Goal: Task Accomplishment & Management: Use online tool/utility

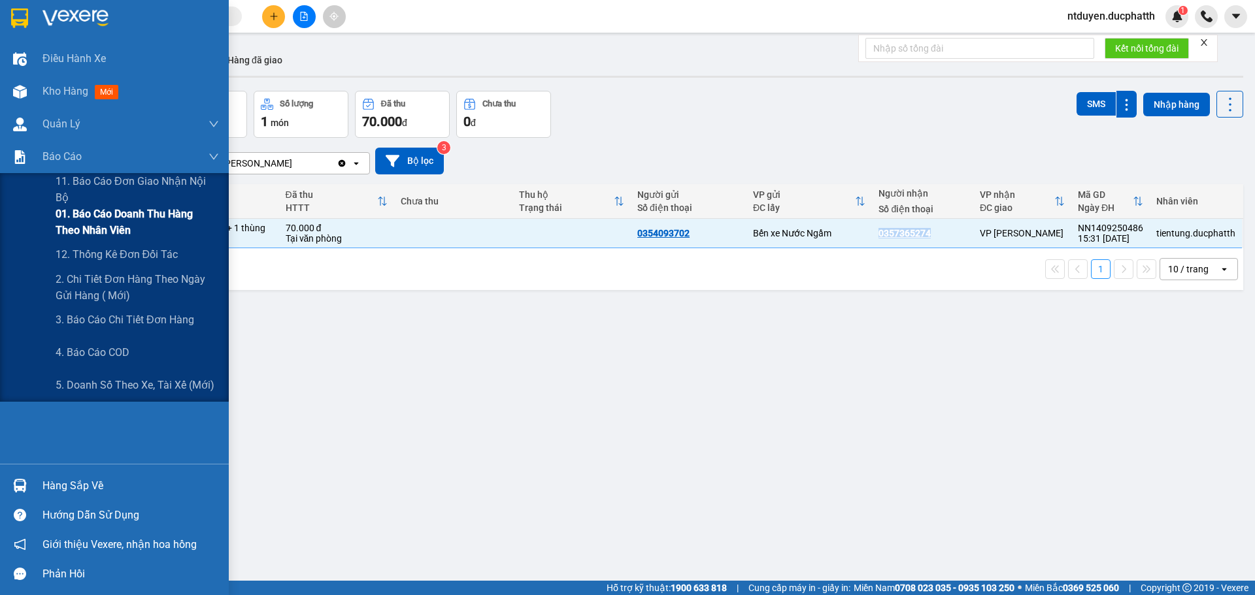
click at [85, 229] on span "01. Báo cáo doanh thu hàng theo nhân viên" at bounding box center [137, 222] width 163 height 33
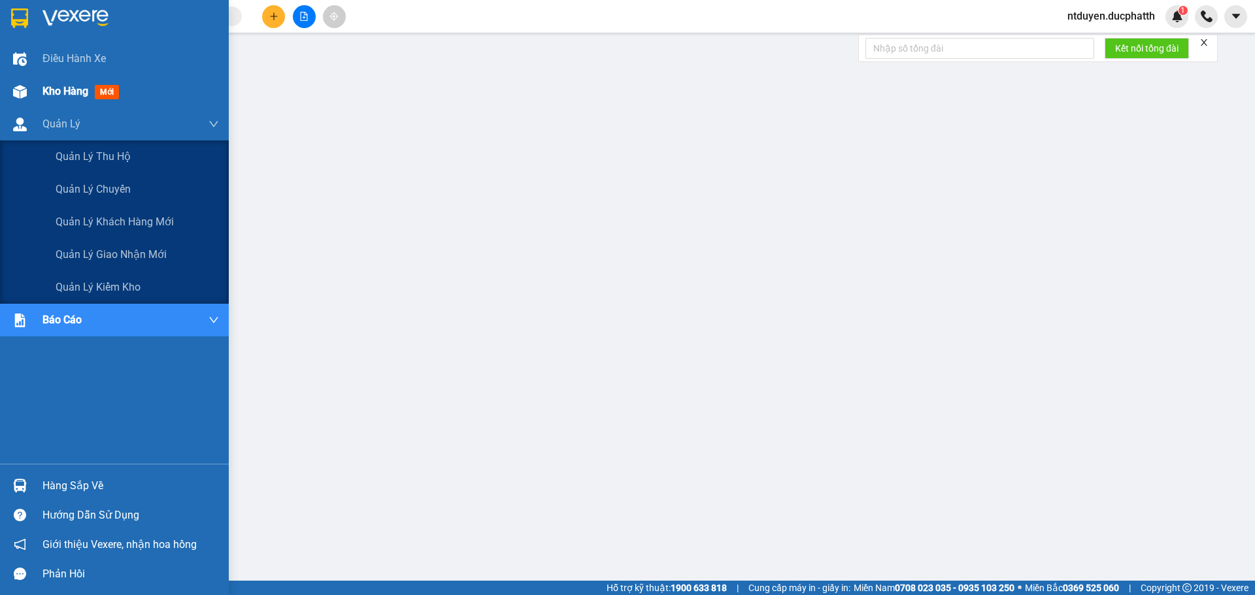
click at [82, 91] on span "Kho hàng" at bounding box center [65, 91] width 46 height 12
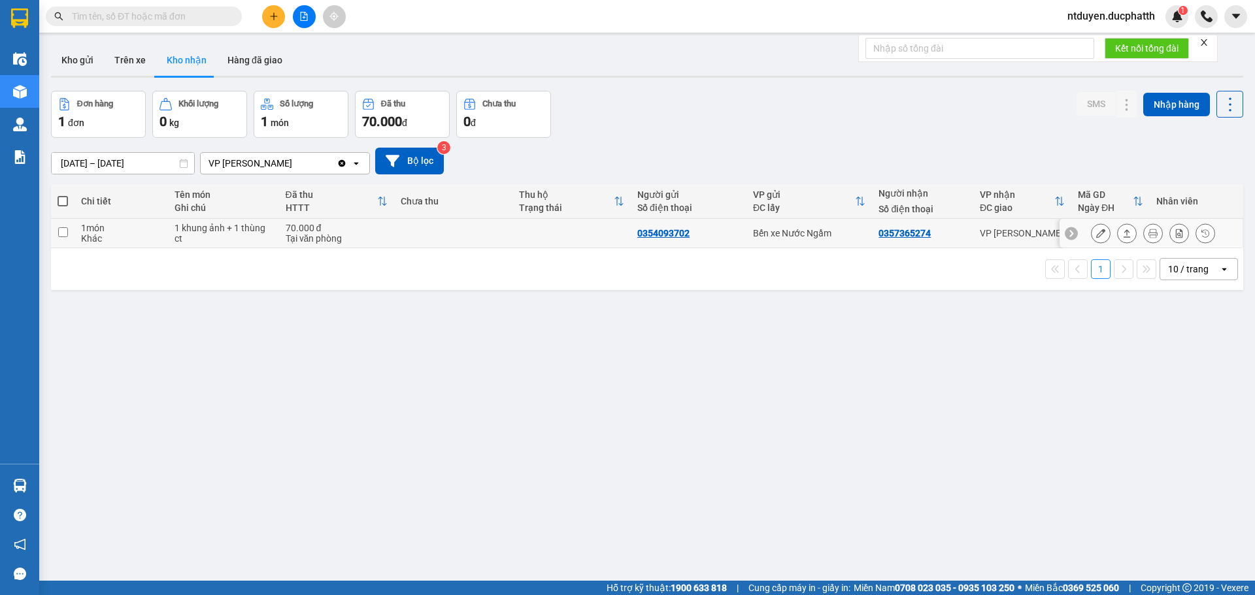
click at [1096, 232] on icon at bounding box center [1100, 233] width 9 height 9
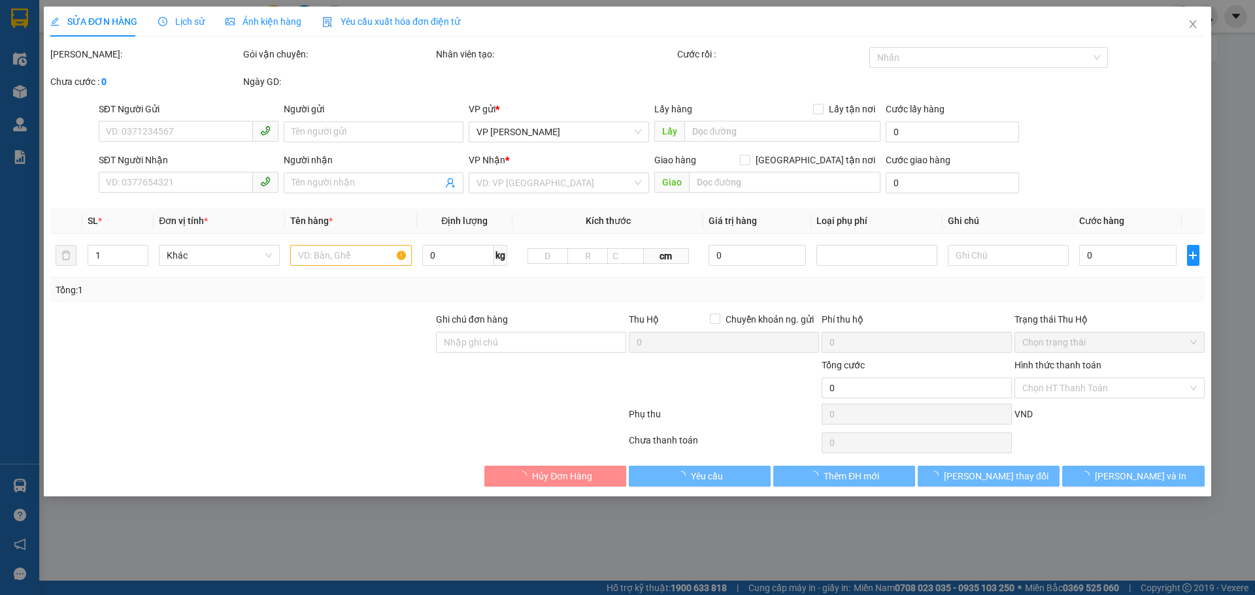
type input "0354093702"
type input "0357365274"
type input "70.000"
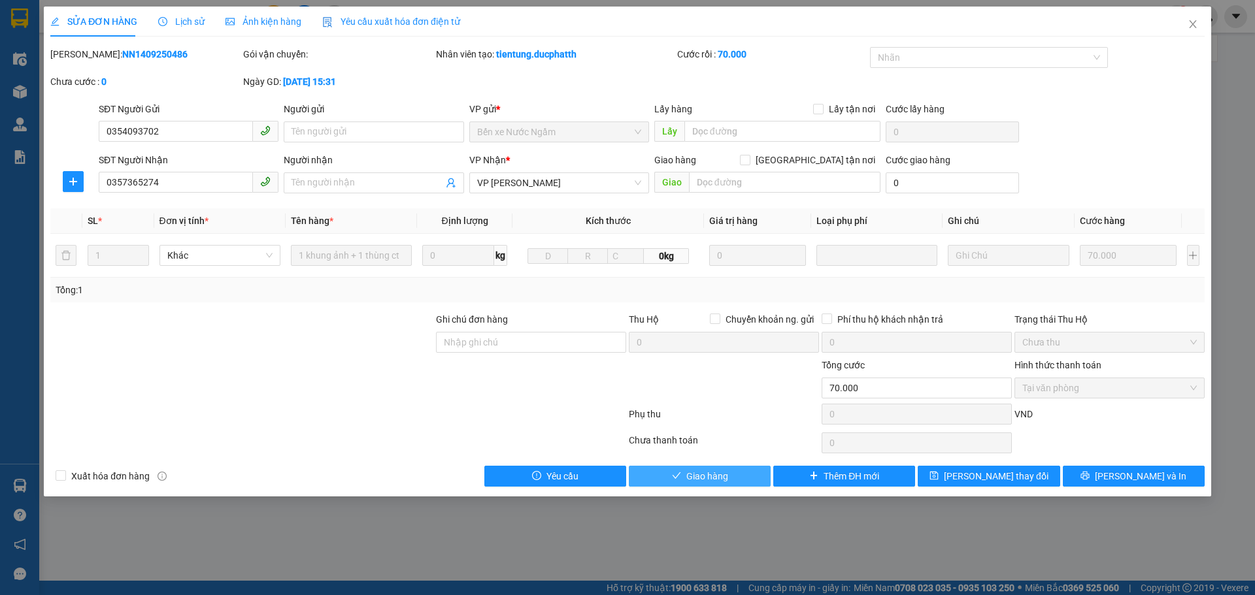
click at [703, 476] on span "Giao hàng" at bounding box center [707, 476] width 42 height 14
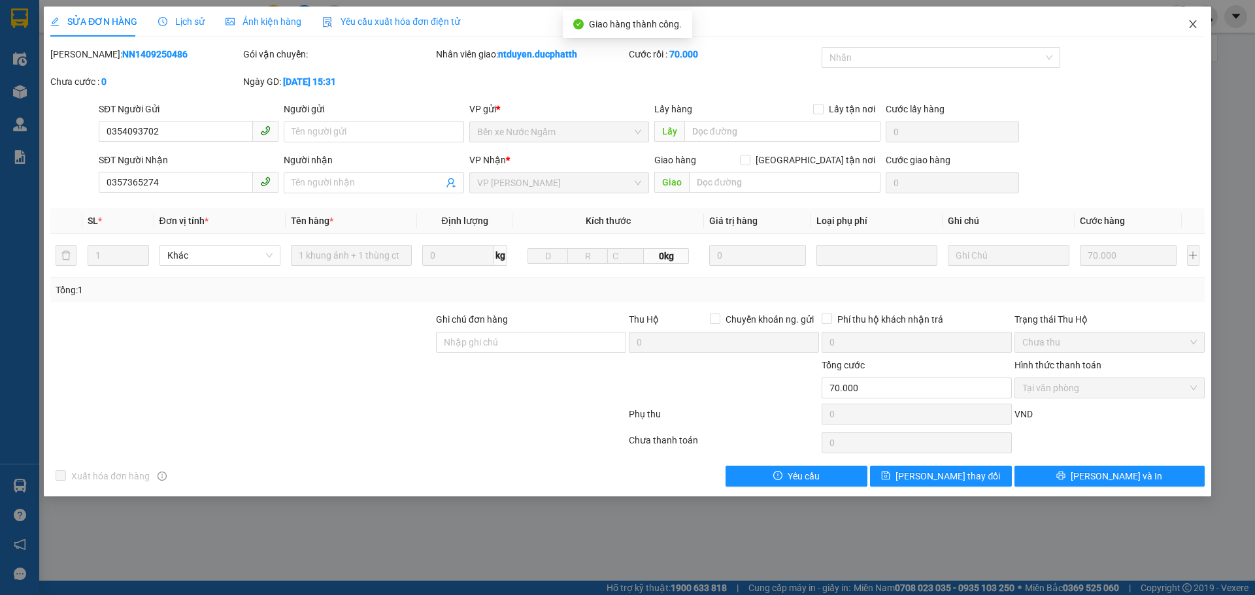
click at [1193, 23] on icon "close" at bounding box center [1192, 24] width 10 height 10
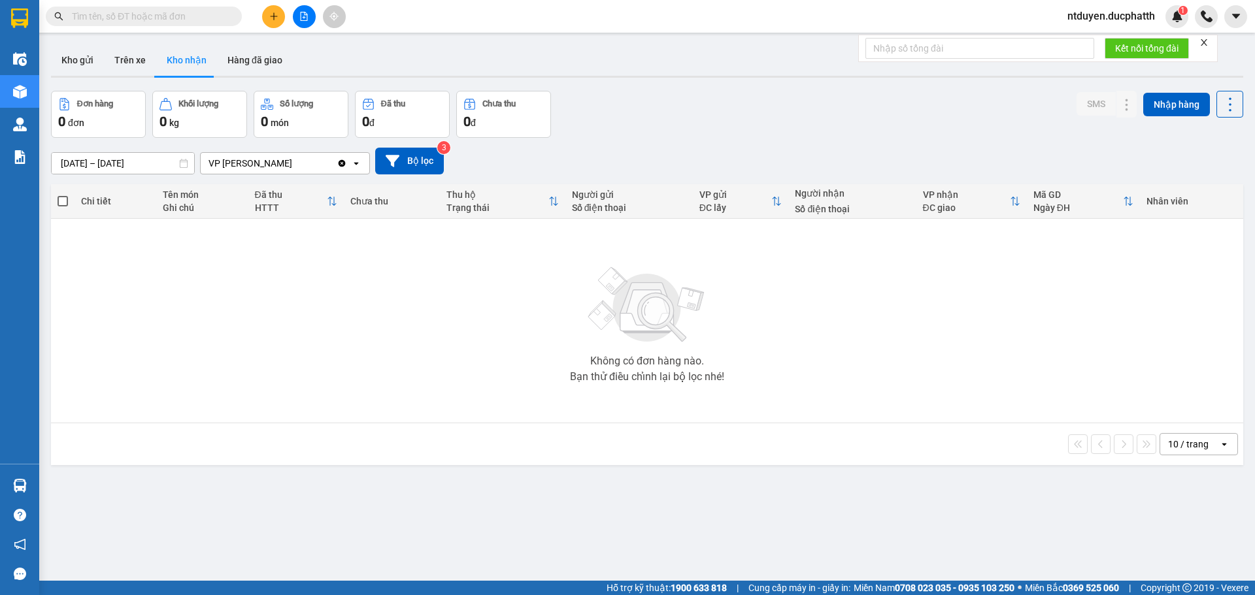
click at [1106, 15] on span "ntduyen.ducphatth" at bounding box center [1111, 16] width 108 height 16
click at [1097, 43] on span "Đăng xuất" at bounding box center [1116, 40] width 82 height 14
